Goal: Task Accomplishment & Management: Manage account settings

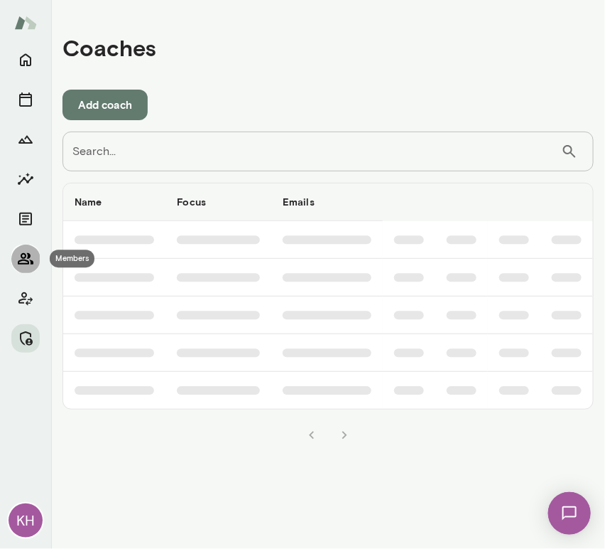
click at [23, 265] on icon "Members" at bounding box center [25, 258] width 17 height 17
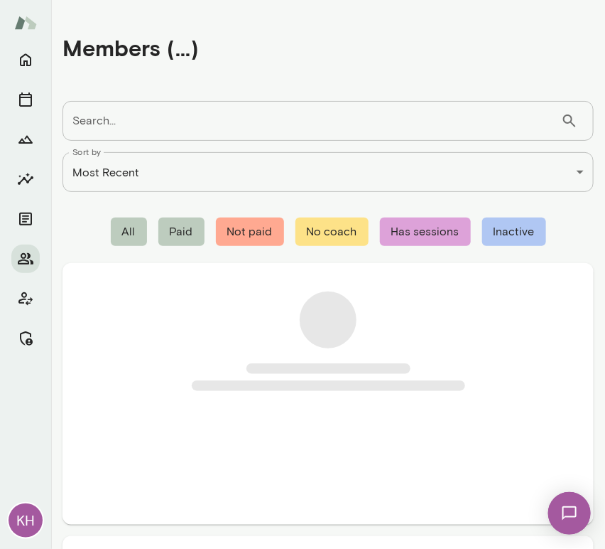
click at [97, 115] on input "Search..." at bounding box center [312, 121] width 499 height 40
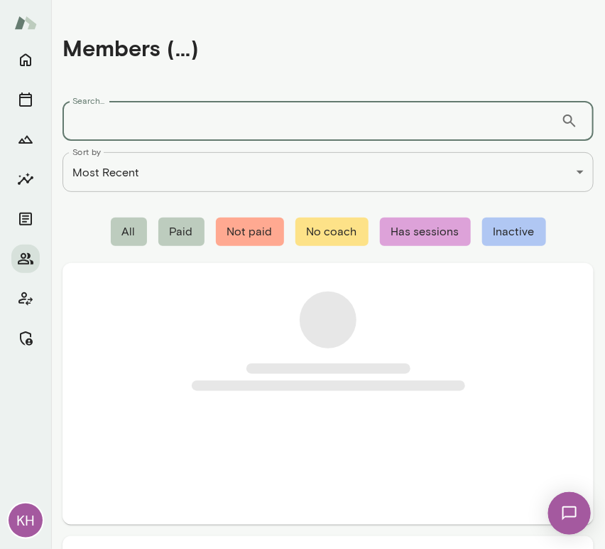
paste input "**********"
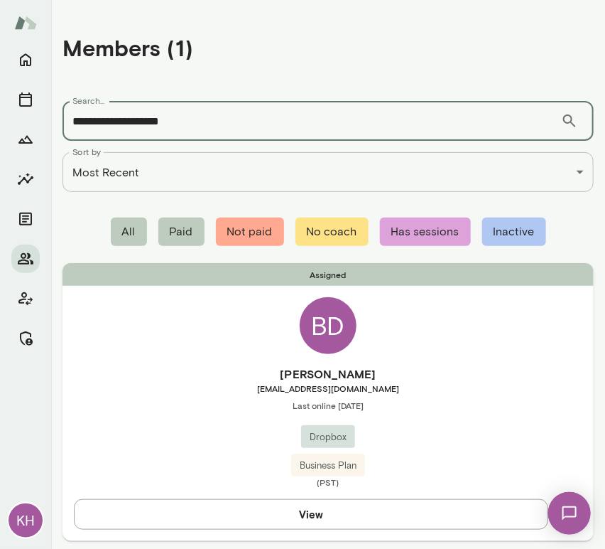
type input "**********"
click at [168, 392] on span "bdemirci@dropbox.com" at bounding box center [329, 387] width 532 height 11
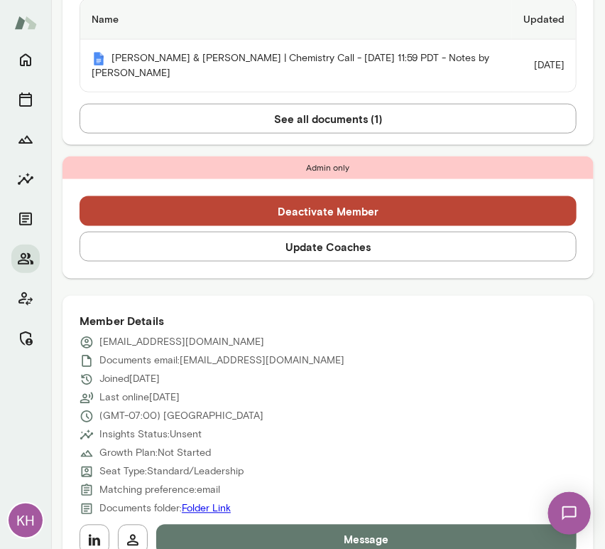
scroll to position [432, 0]
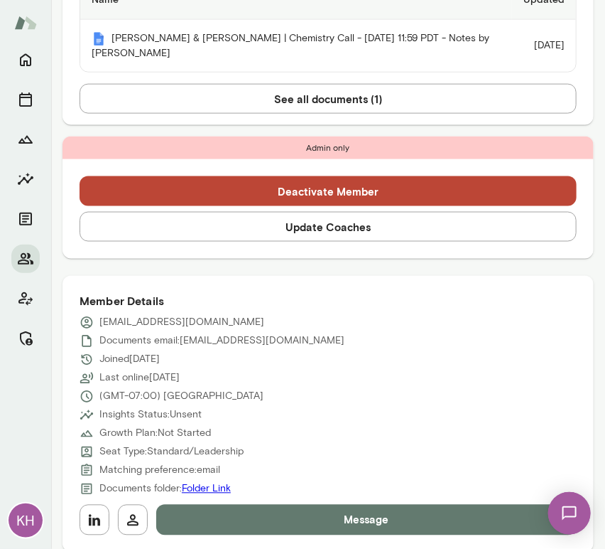
click at [270, 222] on button "Update Coaches" at bounding box center [328, 227] width 497 height 30
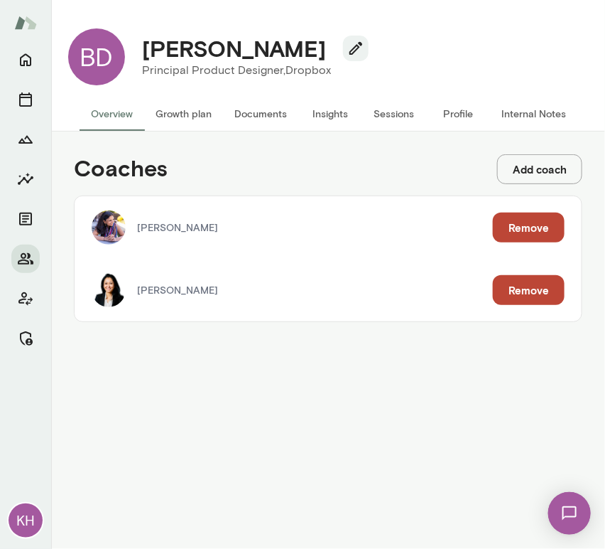
click at [513, 222] on button "Remove" at bounding box center [529, 227] width 72 height 30
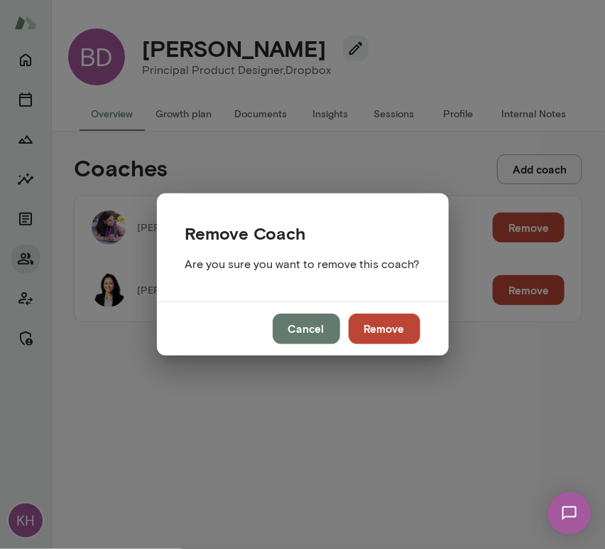
click at [379, 323] on button "Remove" at bounding box center [385, 328] width 72 height 30
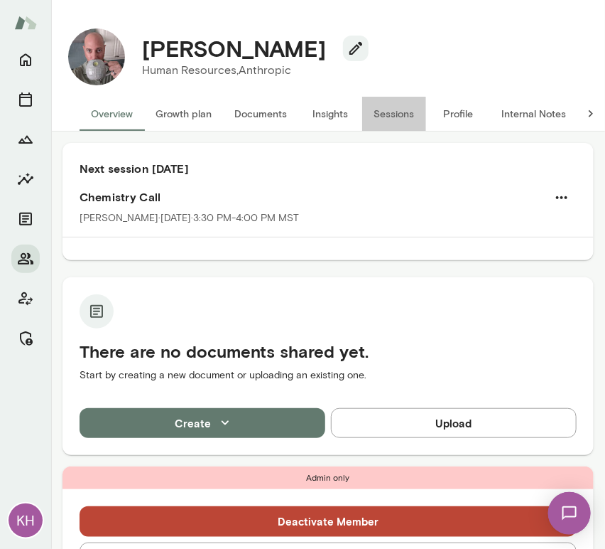
click at [387, 115] on button "Sessions" at bounding box center [394, 114] width 64 height 34
click at [397, 107] on button "Sessions" at bounding box center [394, 114] width 64 height 34
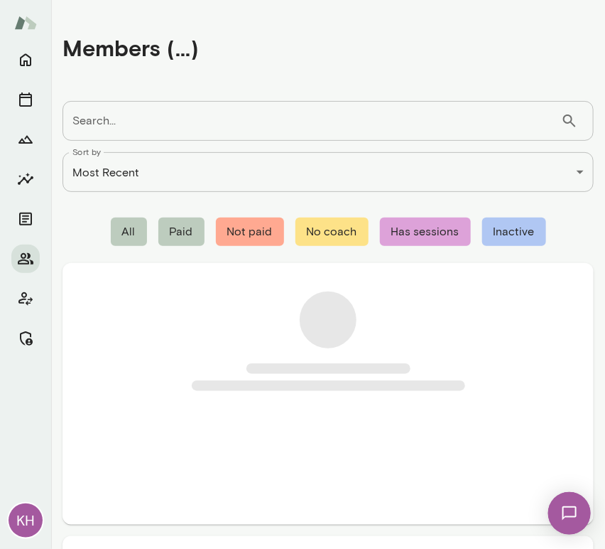
click at [195, 130] on input "Search..." at bounding box center [312, 121] width 499 height 40
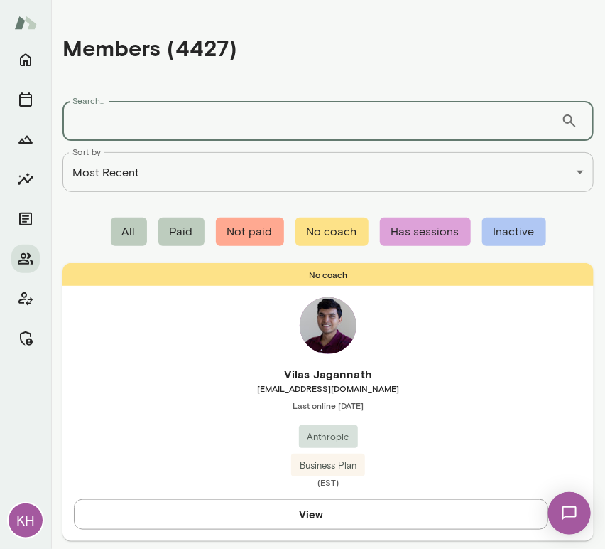
paste input "**********"
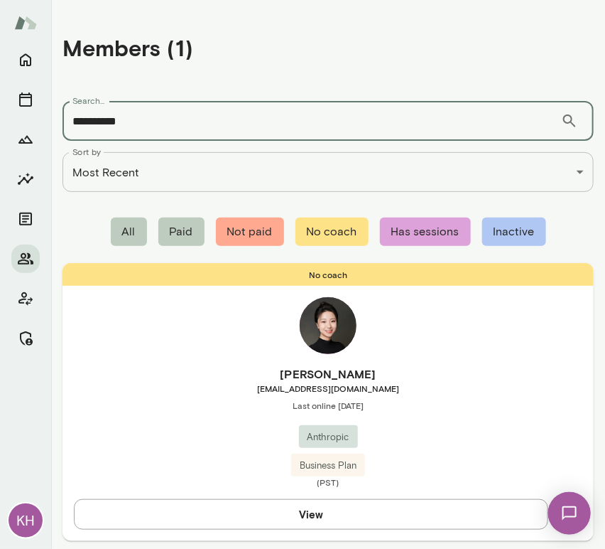
type input "**********"
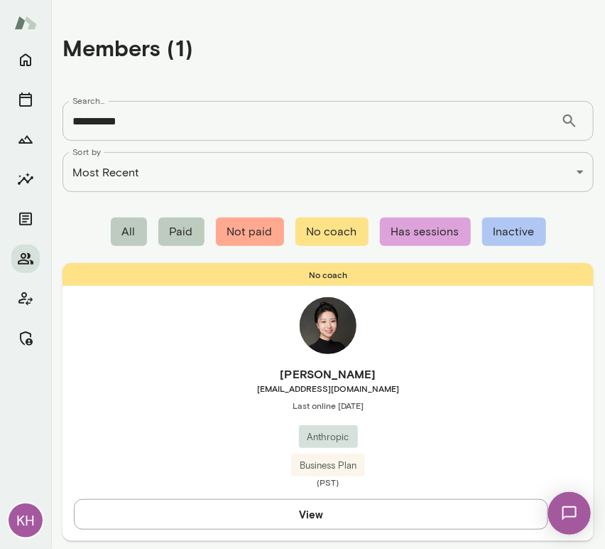
click at [188, 389] on span "[EMAIL_ADDRESS][DOMAIN_NAME]" at bounding box center [329, 387] width 532 height 11
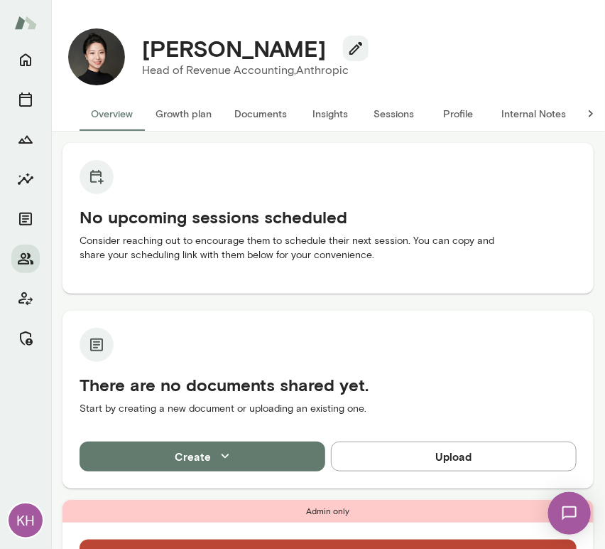
scroll to position [365, 0]
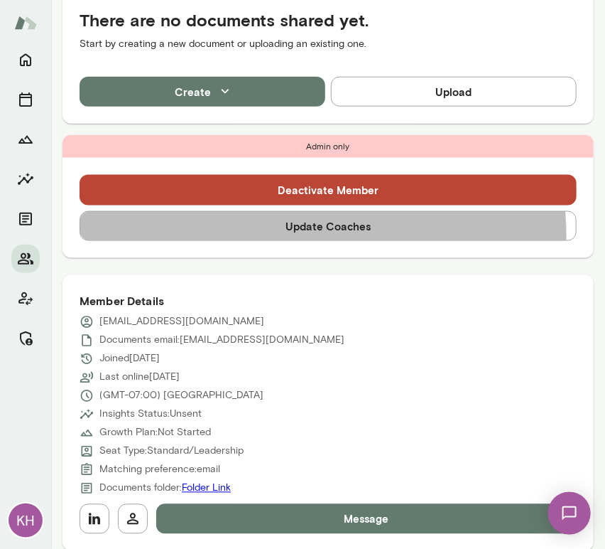
click at [253, 237] on button "Update Coaches" at bounding box center [328, 226] width 497 height 30
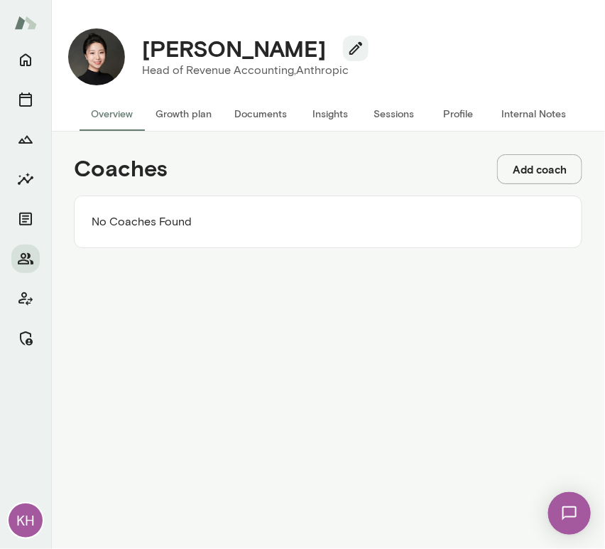
click at [515, 168] on button "Add coach" at bounding box center [539, 169] width 85 height 30
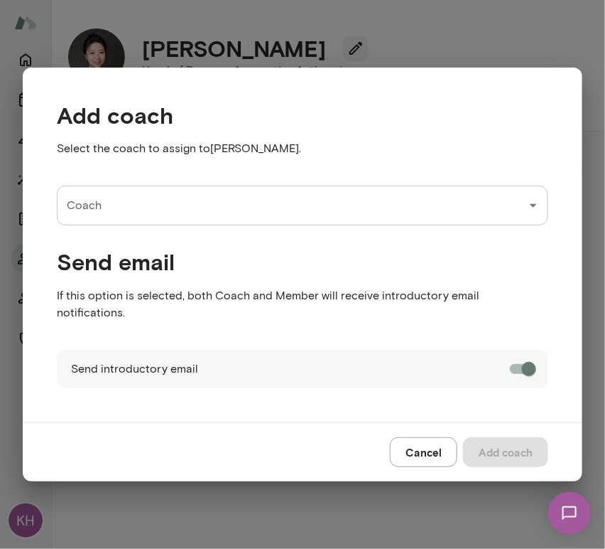
click at [141, 216] on input "Coach" at bounding box center [292, 205] width 458 height 27
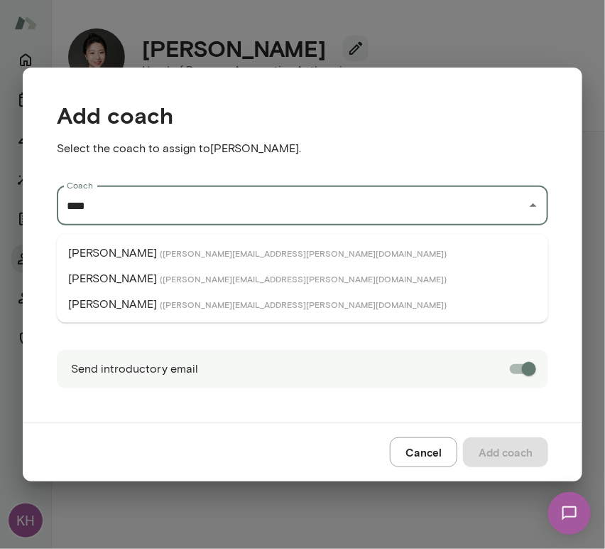
click at [122, 278] on p "[PERSON_NAME]" at bounding box center [112, 278] width 89 height 17
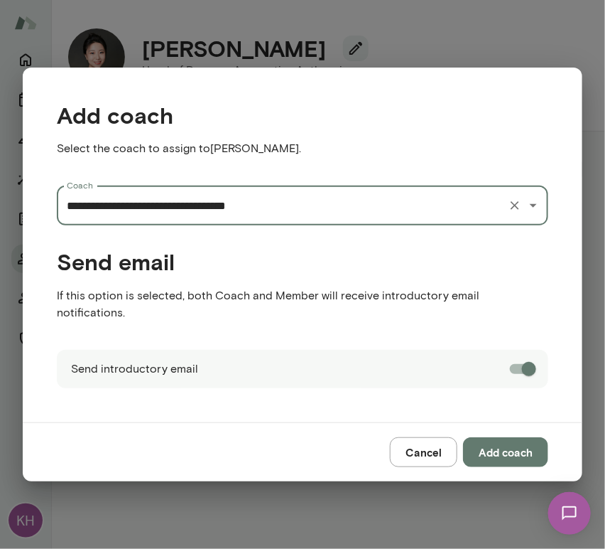
type input "**********"
click at [512, 446] on button "Add coach" at bounding box center [505, 452] width 85 height 30
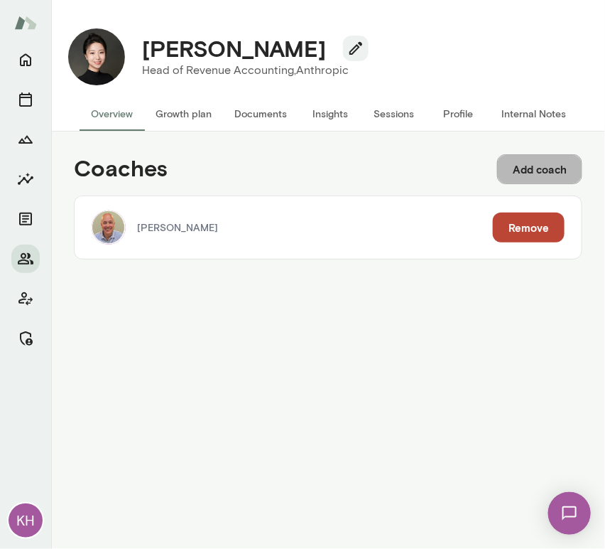
click at [536, 173] on button "Add coach" at bounding box center [539, 169] width 85 height 30
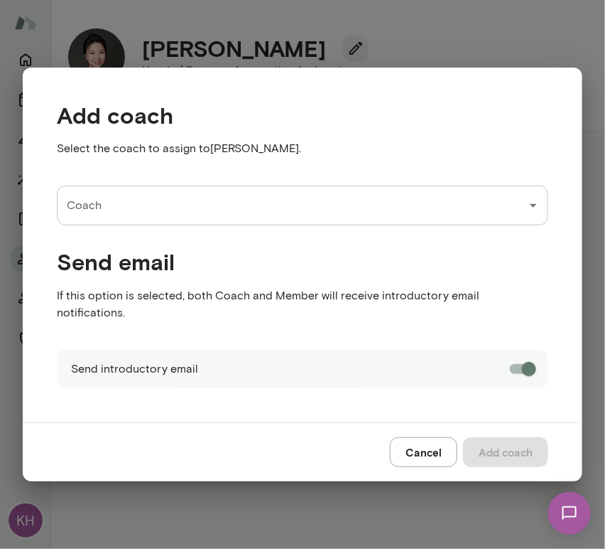
click at [256, 219] on input "Coach" at bounding box center [292, 205] width 458 height 27
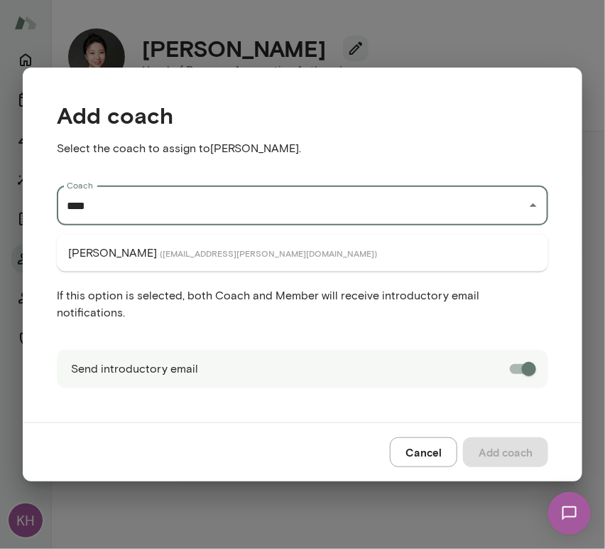
drag, startPoint x: 223, startPoint y: 245, endPoint x: 235, endPoint y: 253, distance: 13.8
click at [235, 253] on li "[PERSON_NAME] ( [EMAIL_ADDRESS][PERSON_NAME][DOMAIN_NAME] )" at bounding box center [303, 253] width 492 height 26
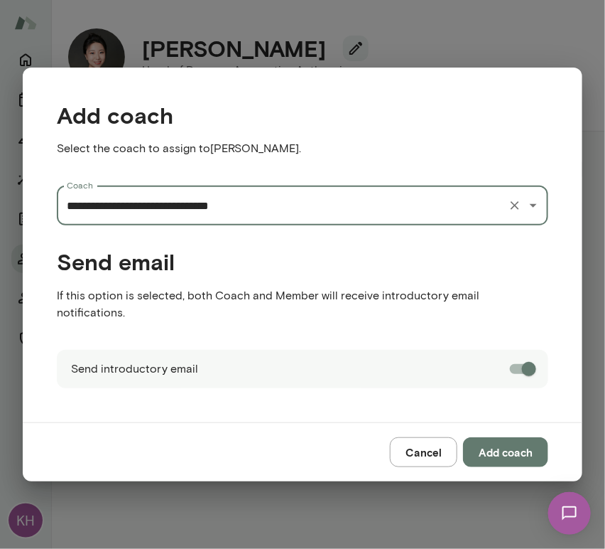
type input "**********"
click at [492, 438] on button "Add coach" at bounding box center [505, 452] width 85 height 30
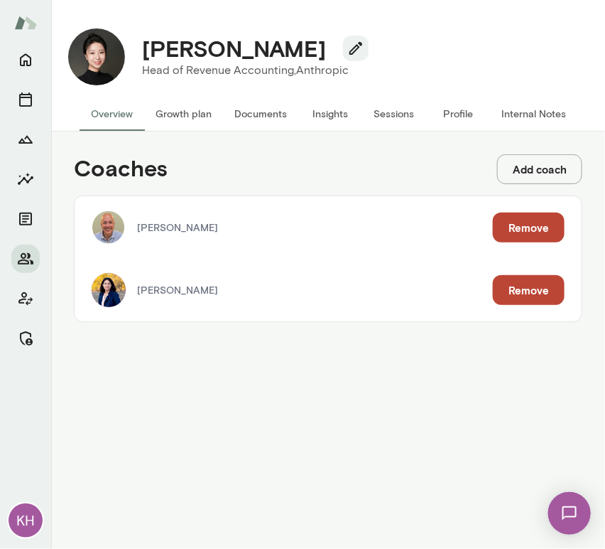
click at [547, 119] on button "Internal Notes" at bounding box center [533, 114] width 87 height 34
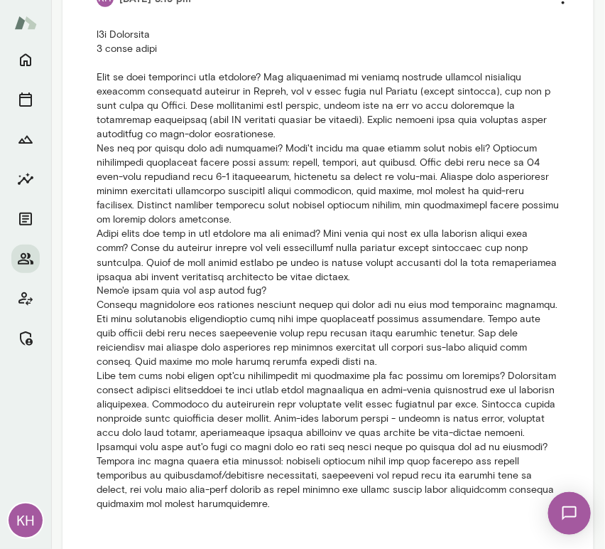
scroll to position [404, 0]
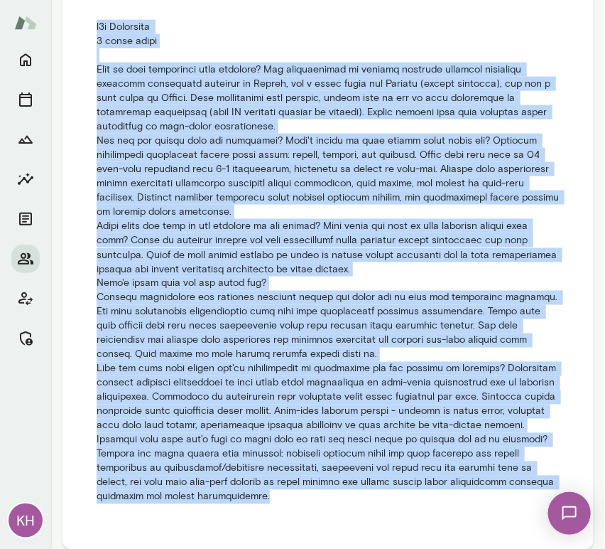
drag, startPoint x: 297, startPoint y: 511, endPoint x: 91, endPoint y: 23, distance: 529.3
click at [91, 23] on li "KH [DATE] 3:19 pm" at bounding box center [328, 240] width 497 height 562
copy p "b2b Anthropic 3 month trial What is your experience with coaching? Has particip…"
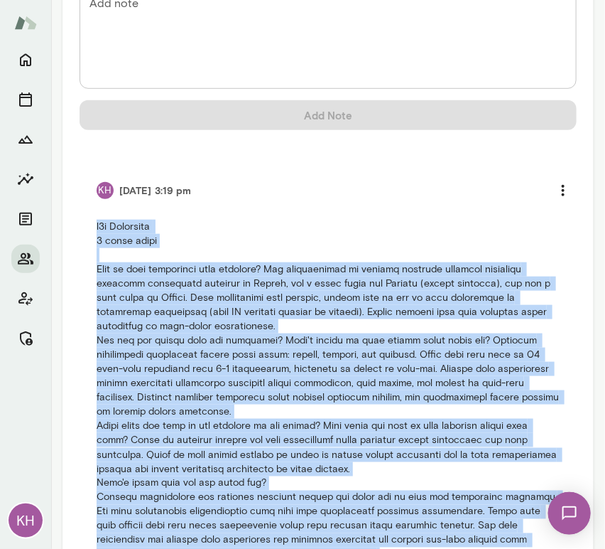
scroll to position [189, 0]
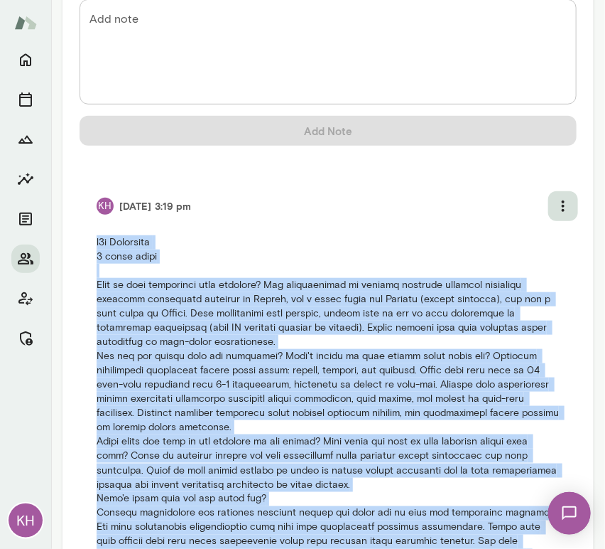
click at [555, 207] on icon "more" at bounding box center [563, 206] width 17 height 17
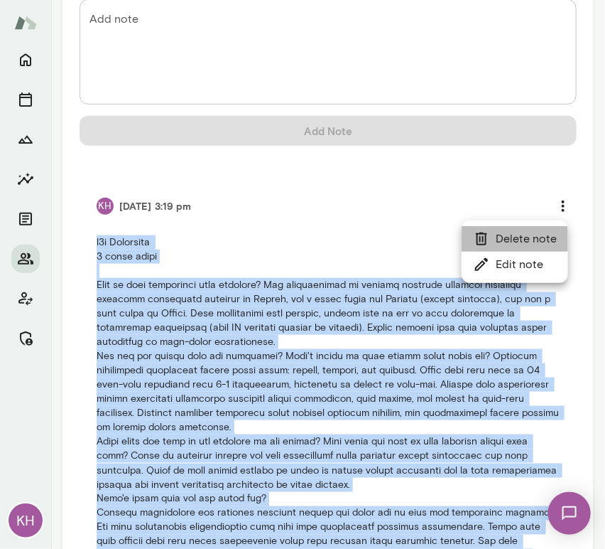
click at [512, 240] on li "Delete note" at bounding box center [515, 239] width 107 height 26
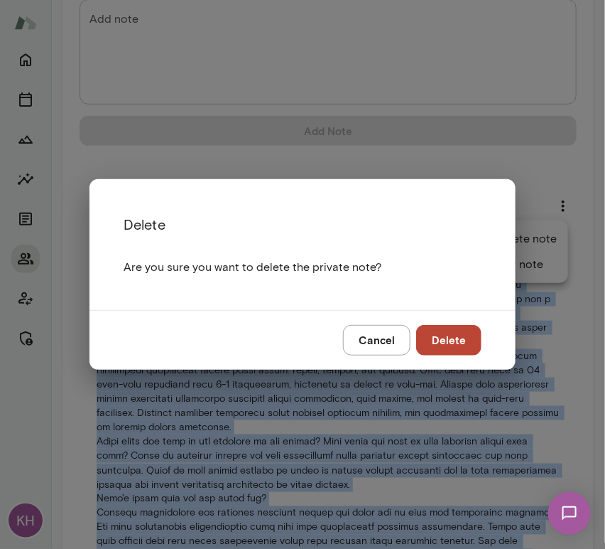
click at [455, 340] on button "Delete" at bounding box center [448, 340] width 65 height 30
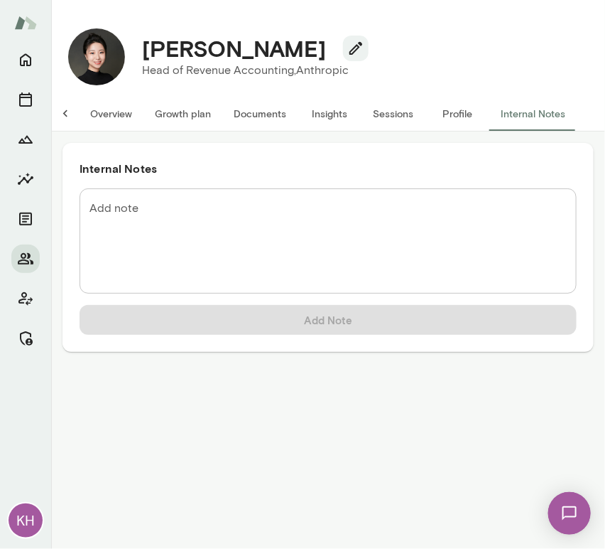
scroll to position [0, 0]
click at [250, 254] on textarea "Add note" at bounding box center [329, 241] width 478 height 82
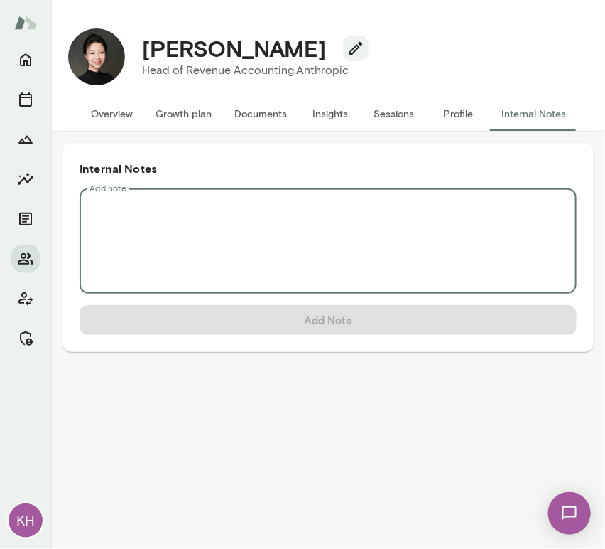
paste textarea "**********"
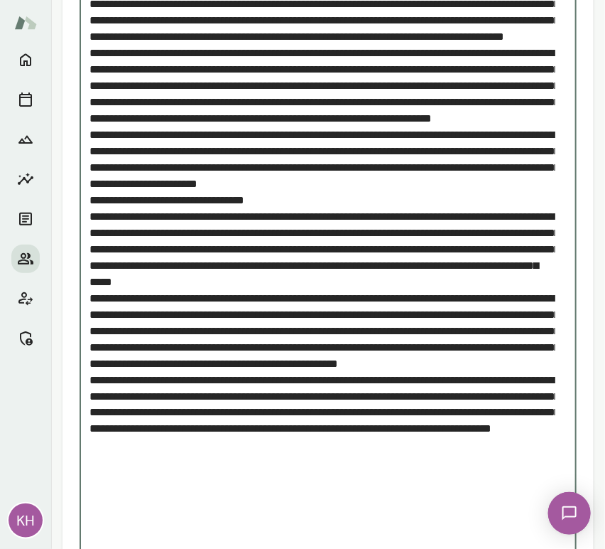
scroll to position [353, 0]
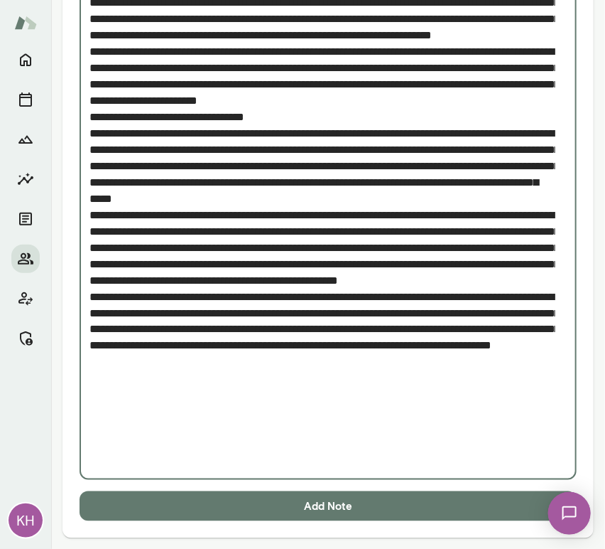
type textarea "**********"
click at [300, 512] on button "Add Note" at bounding box center [328, 506] width 497 height 30
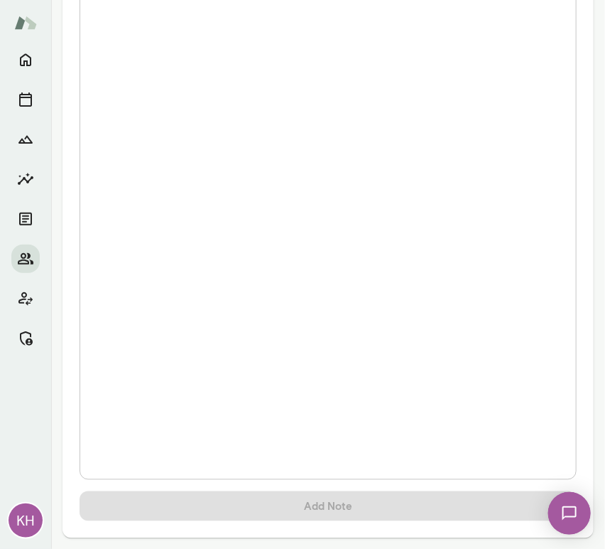
scroll to position [0, 0]
